Goal: Information Seeking & Learning: Find specific fact

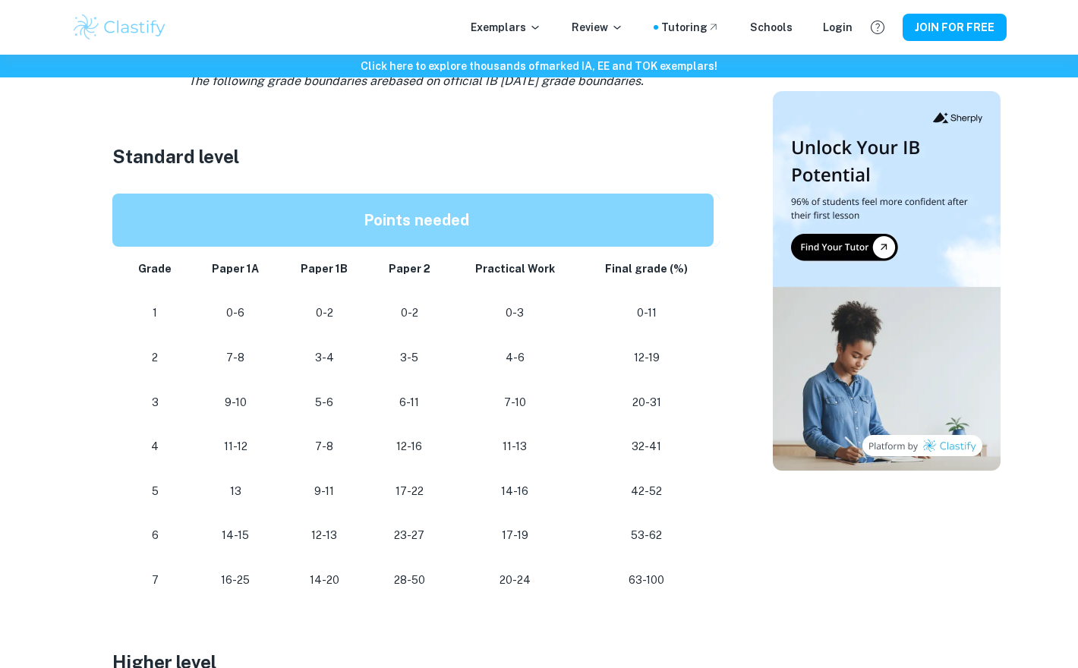
scroll to position [748, 0]
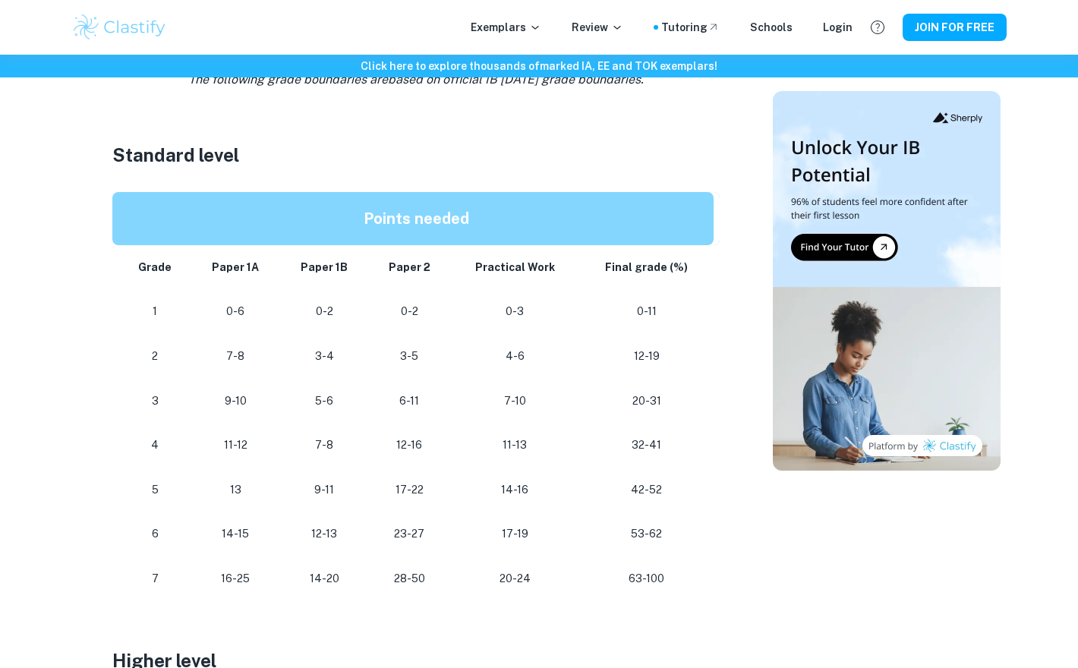
click at [659, 455] on td "32-41" at bounding box center [649, 445] width 140 height 45
click at [636, 527] on p "53-62" at bounding box center [646, 534] width 110 height 21
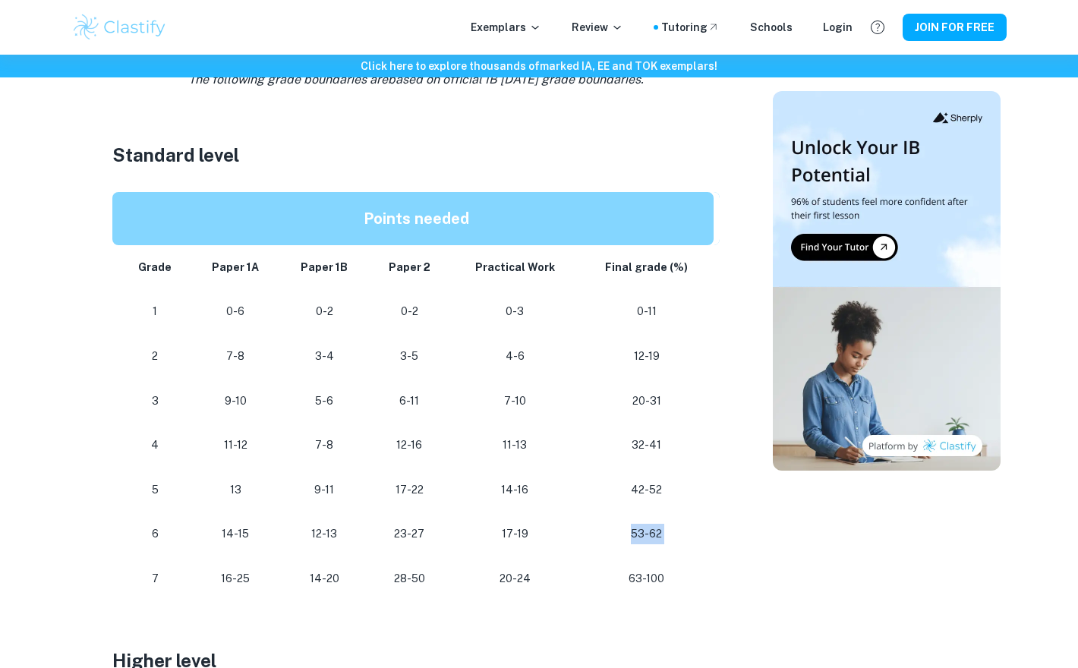
click at [636, 527] on p "53-62" at bounding box center [646, 534] width 110 height 21
click at [360, 519] on td "12-13" at bounding box center [324, 534] width 89 height 45
